Goal: Transaction & Acquisition: Purchase product/service

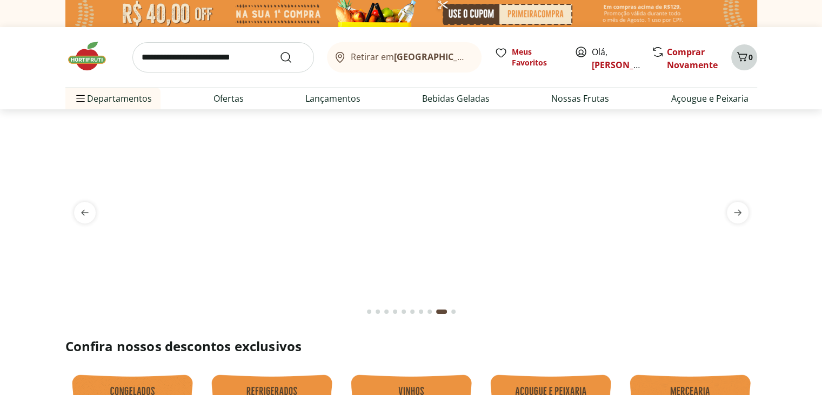
click at [748, 63] on span "Carrinho" at bounding box center [742, 57] width 13 height 14
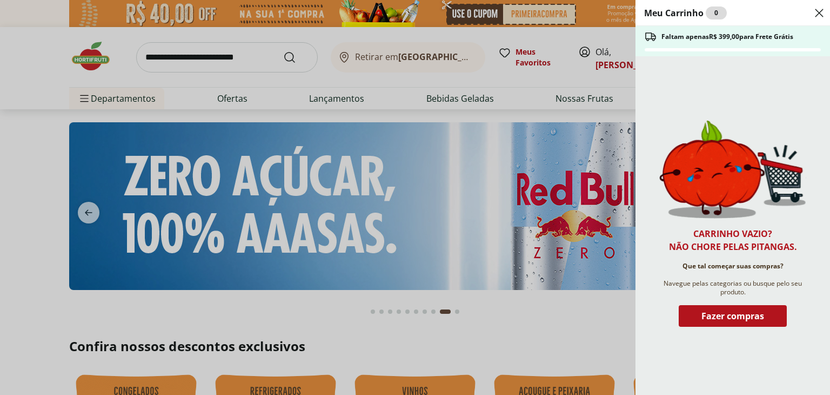
click at [236, 61] on div "Meu Carrinho 0 Faltam apenas R$ 399,00 para Frete Grátis Carrinho vazio? Não ch…" at bounding box center [415, 197] width 830 height 395
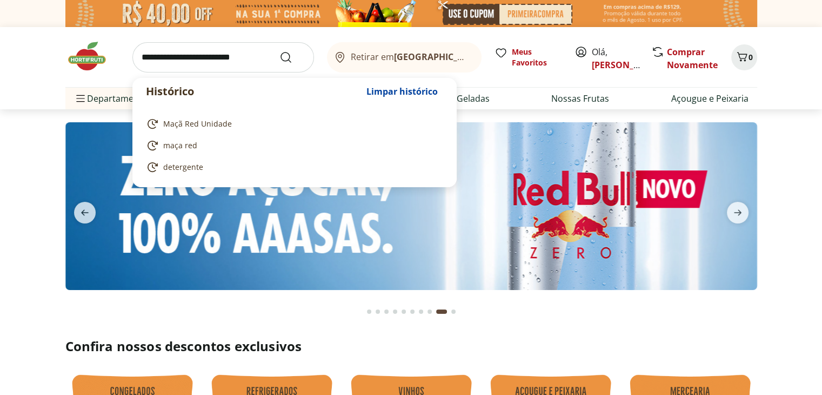
click at [236, 61] on input "search" at bounding box center [223, 57] width 182 height 30
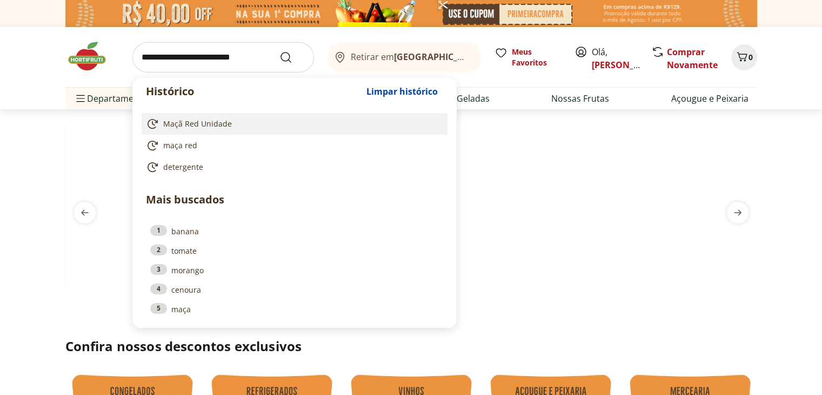
click at [221, 125] on span "Maçã Red Unidade" at bounding box center [197, 123] width 69 height 11
type input "**********"
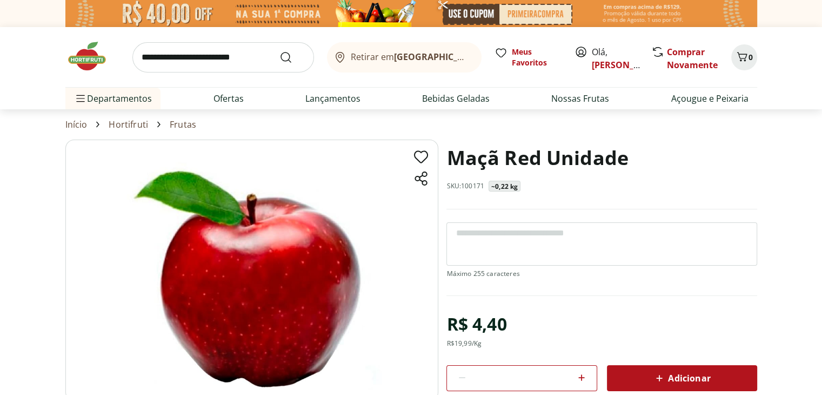
click at [584, 377] on icon at bounding box center [581, 377] width 13 height 13
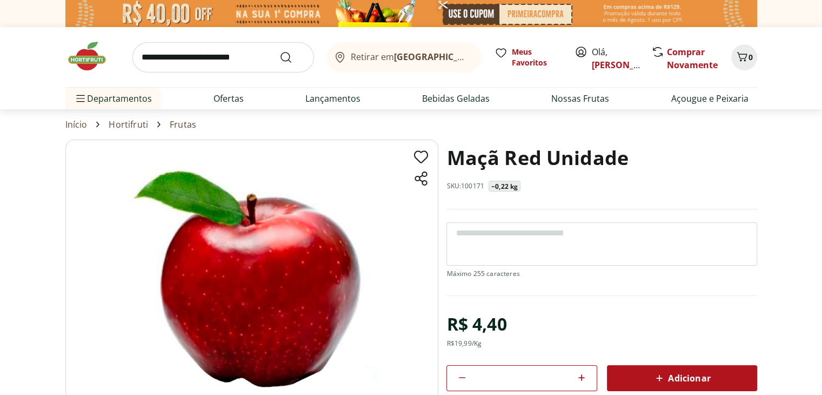
click at [584, 377] on icon at bounding box center [581, 377] width 13 height 13
type input "*"
click at [651, 381] on div "Adicionar" at bounding box center [682, 377] width 133 height 19
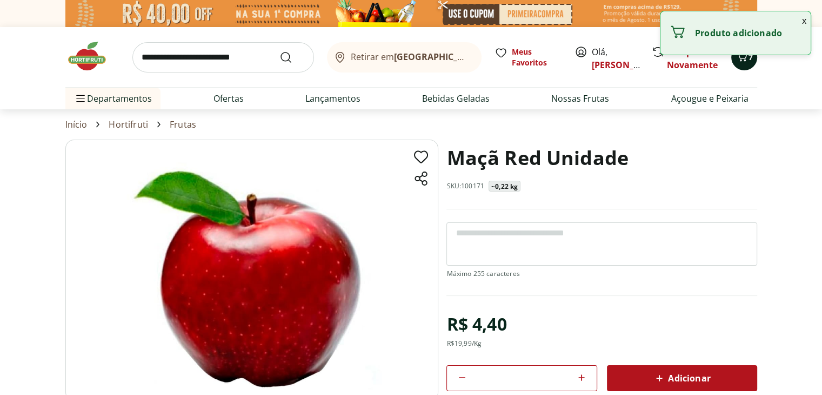
click at [746, 65] on div "7" at bounding box center [744, 57] width 9 height 17
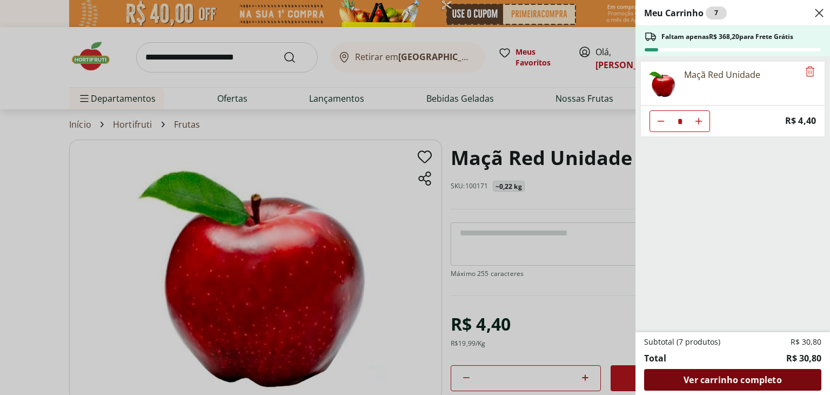
click at [710, 376] on span "Ver carrinho completo" at bounding box center [733, 379] width 98 height 9
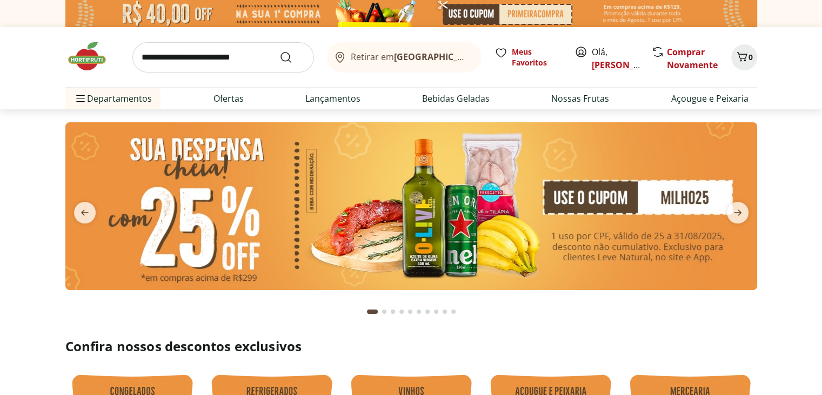
click at [608, 62] on link "[PERSON_NAME]" at bounding box center [627, 65] width 70 height 12
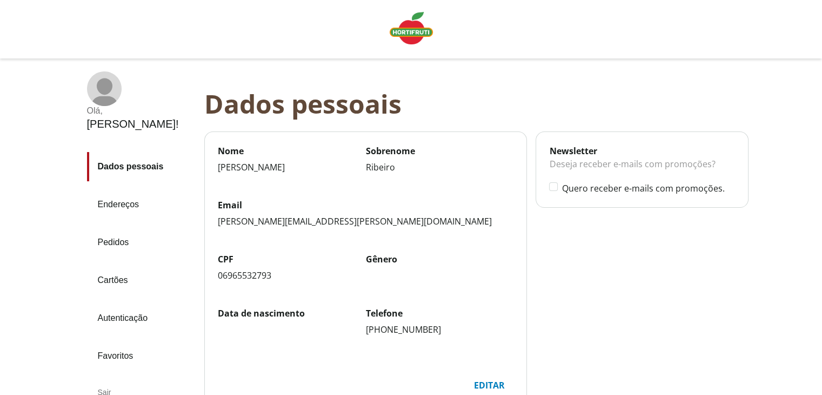
click at [115, 228] on link "Pedidos" at bounding box center [141, 242] width 109 height 29
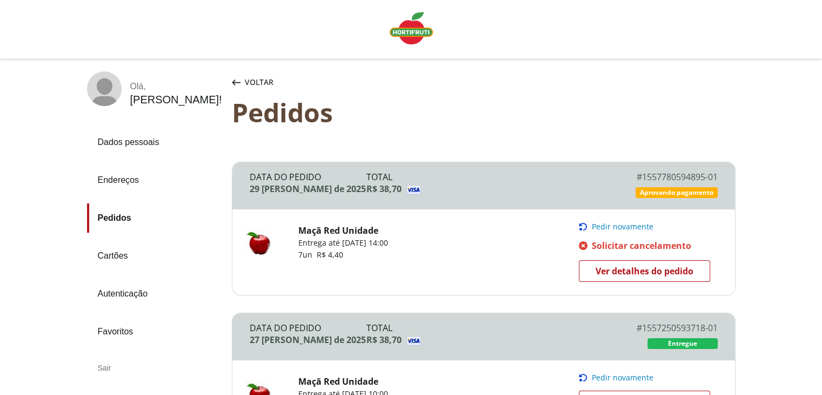
click at [623, 272] on span "Ver detalhes do pedido" at bounding box center [645, 271] width 98 height 16
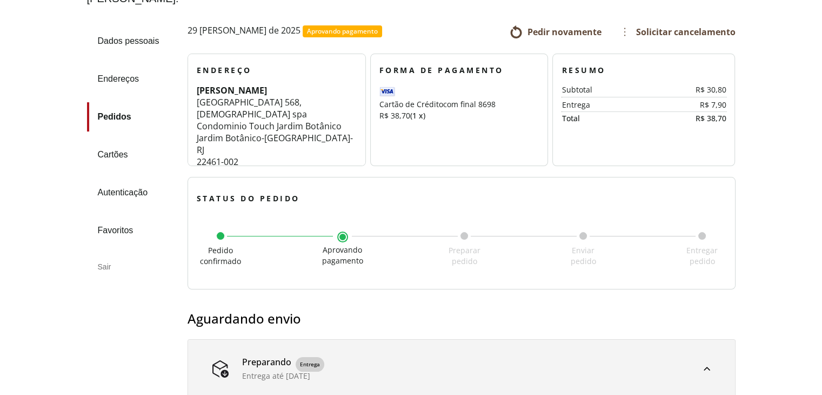
scroll to position [110, 0]
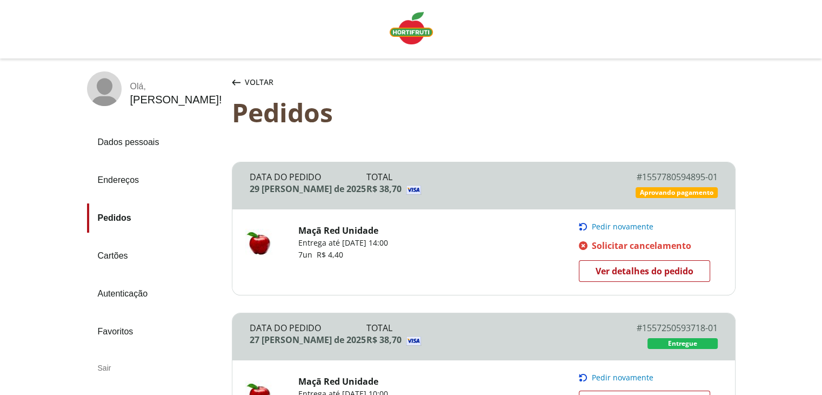
click at [424, 30] on img "Linha de sessão" at bounding box center [411, 28] width 43 height 32
